Goal: Task Accomplishment & Management: Use online tool/utility

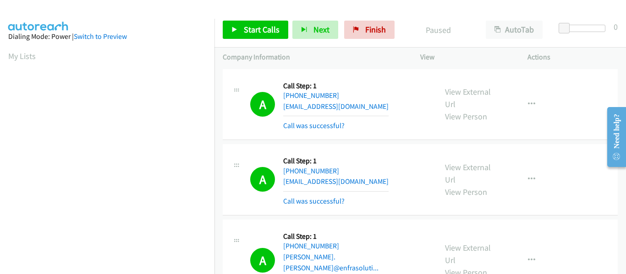
scroll to position [240, 0]
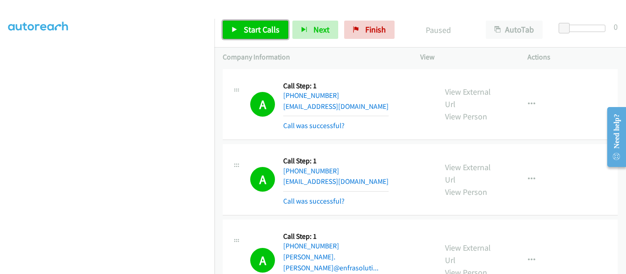
click at [235, 33] on icon at bounding box center [234, 30] width 6 height 6
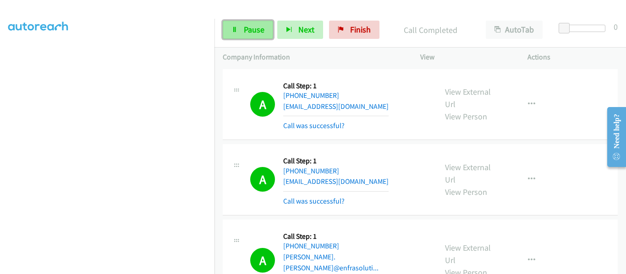
click at [258, 30] on span "Pause" at bounding box center [254, 29] width 21 height 11
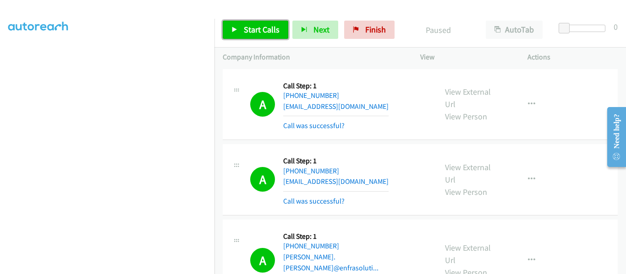
click at [239, 29] on link "Start Calls" at bounding box center [256, 30] width 66 height 18
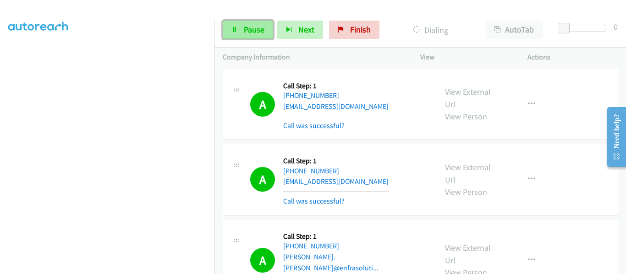
click at [244, 30] on span "Pause" at bounding box center [254, 29] width 21 height 11
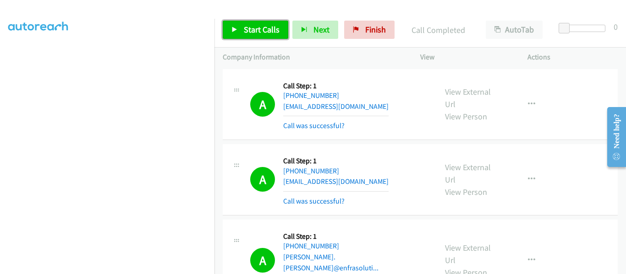
click at [235, 33] on icon at bounding box center [234, 30] width 6 height 6
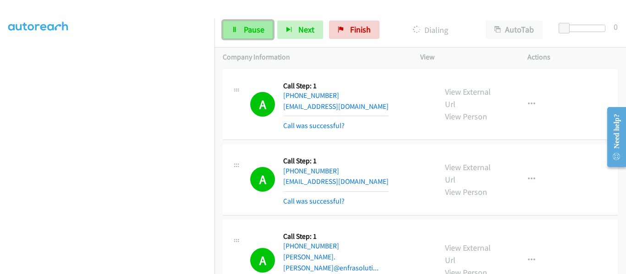
click at [230, 27] on link "Pause" at bounding box center [248, 30] width 50 height 18
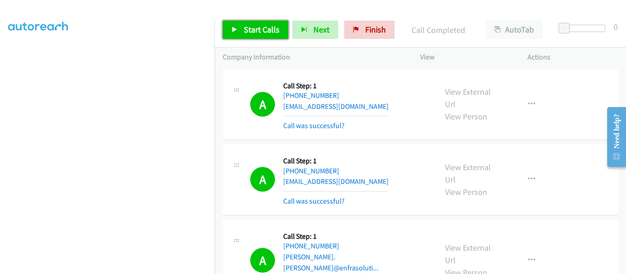
click at [238, 25] on link "Start Calls" at bounding box center [256, 30] width 66 height 18
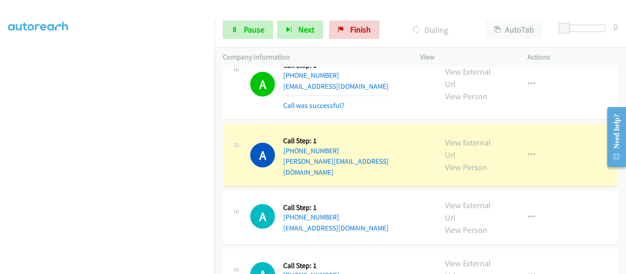
scroll to position [1649, 0]
click at [465, 137] on link "View External Url" at bounding box center [468, 148] width 46 height 23
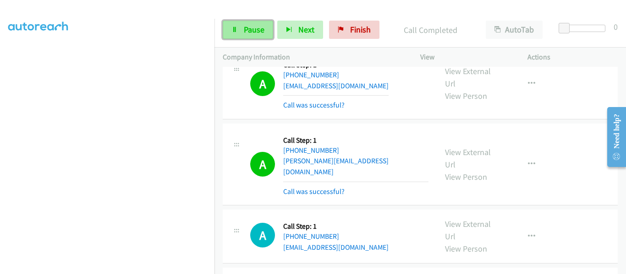
click at [233, 34] on link "Pause" at bounding box center [248, 30] width 50 height 18
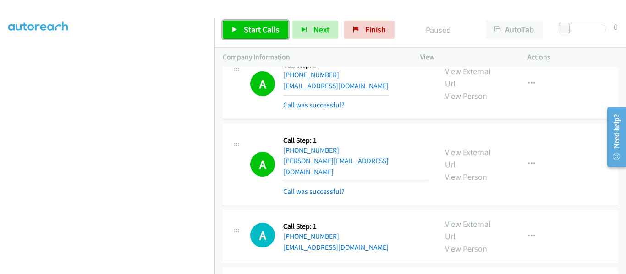
click at [234, 28] on icon at bounding box center [234, 30] width 6 height 6
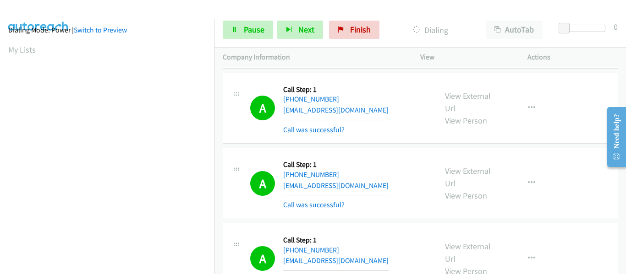
scroll to position [240, 0]
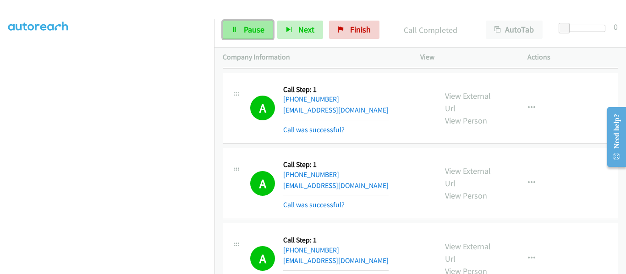
click at [246, 34] on span "Pause" at bounding box center [254, 29] width 21 height 11
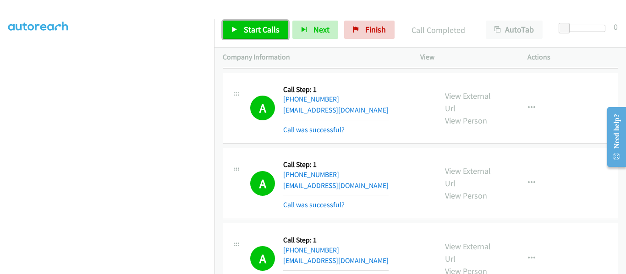
click at [238, 33] on link "Start Calls" at bounding box center [256, 30] width 66 height 18
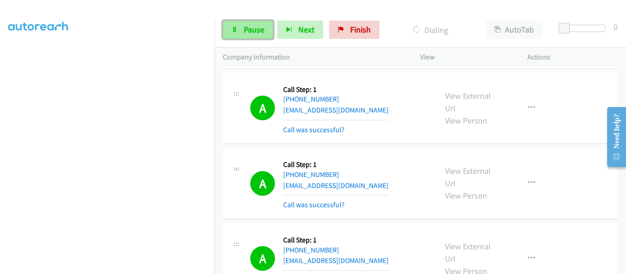
click at [242, 33] on link "Pause" at bounding box center [248, 30] width 50 height 18
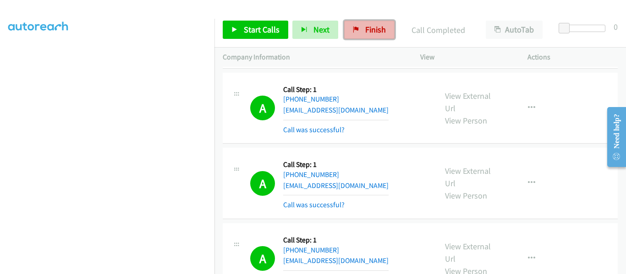
click at [367, 31] on span "Finish" at bounding box center [375, 29] width 21 height 11
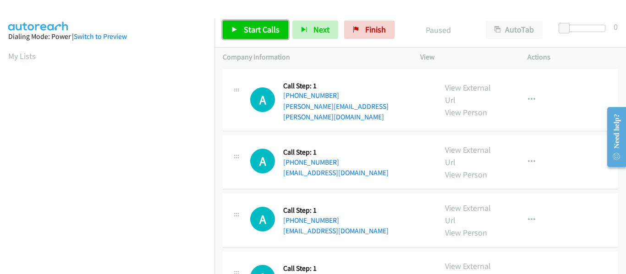
click at [235, 27] on icon at bounding box center [234, 30] width 6 height 6
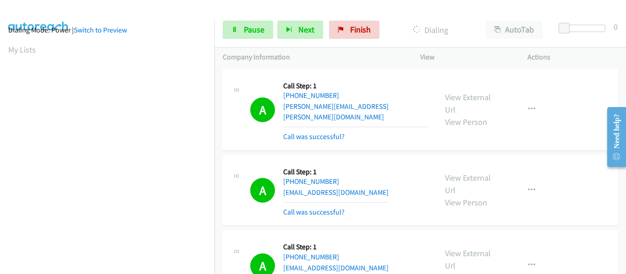
scroll to position [240, 0]
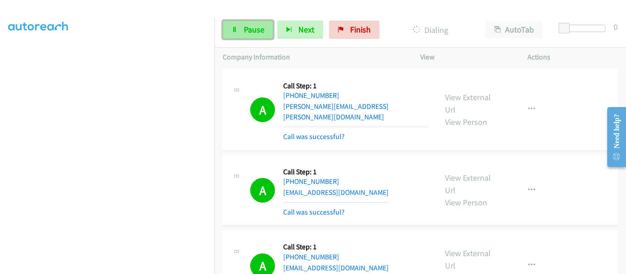
click at [231, 38] on link "Pause" at bounding box center [248, 30] width 50 height 18
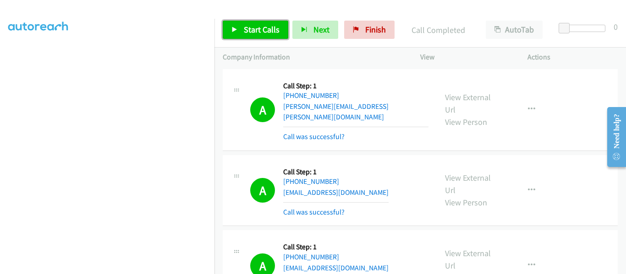
click at [229, 33] on link "Start Calls" at bounding box center [256, 30] width 66 height 18
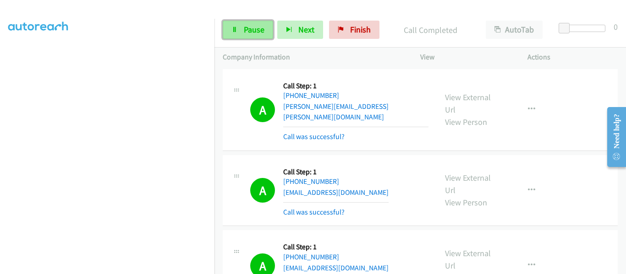
click at [241, 36] on link "Pause" at bounding box center [248, 30] width 50 height 18
